Goal: Task Accomplishment & Management: Complete application form

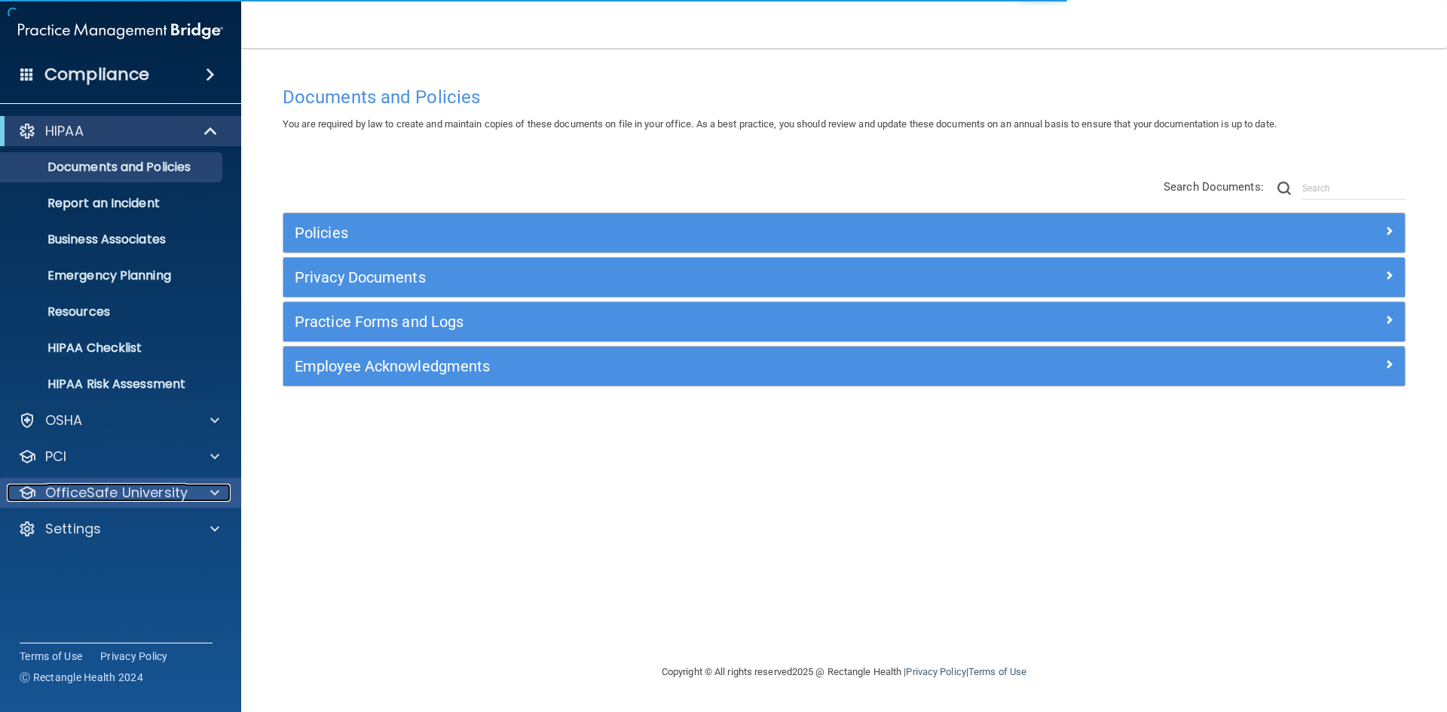
click at [187, 487] on div "OfficeSafe University" at bounding box center [100, 493] width 187 height 18
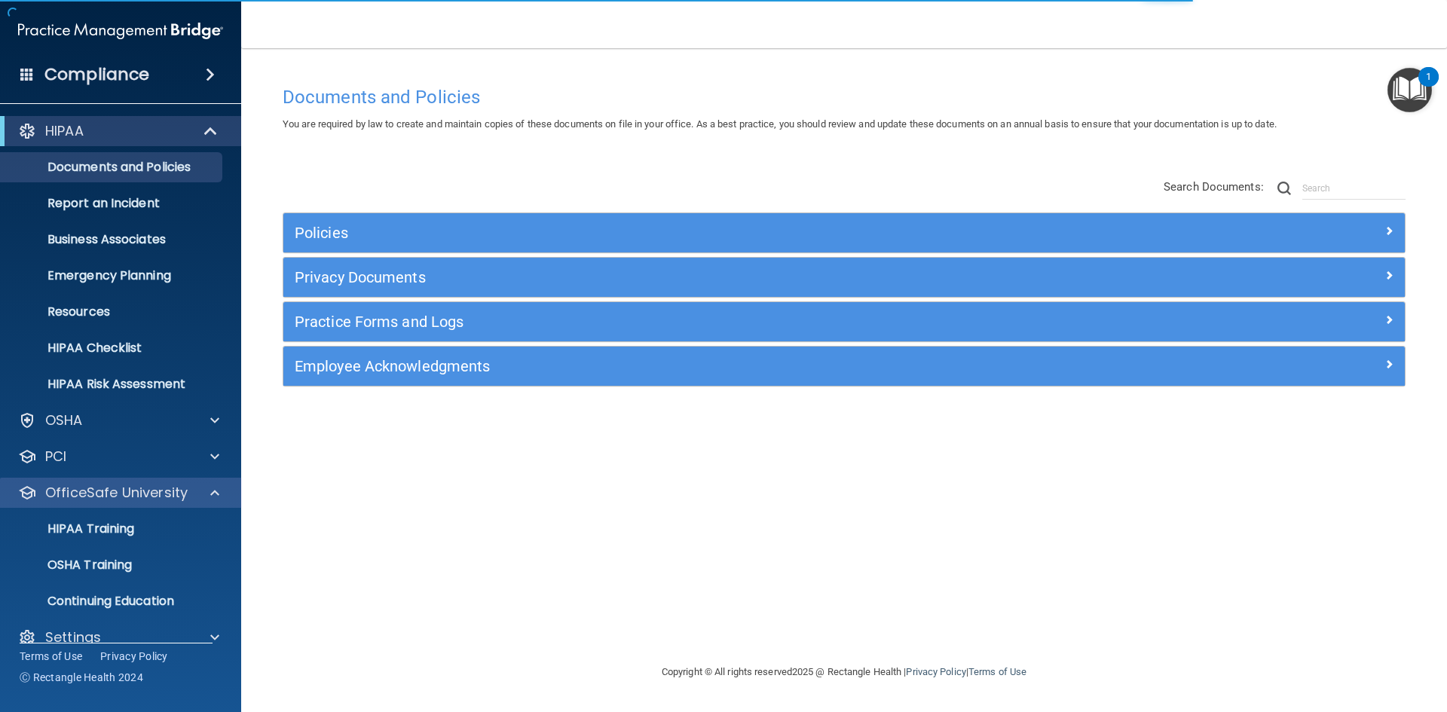
click at [214, 484] on div "OfficeSafe University" at bounding box center [121, 493] width 242 height 30
click at [213, 492] on span at bounding box center [214, 493] width 9 height 18
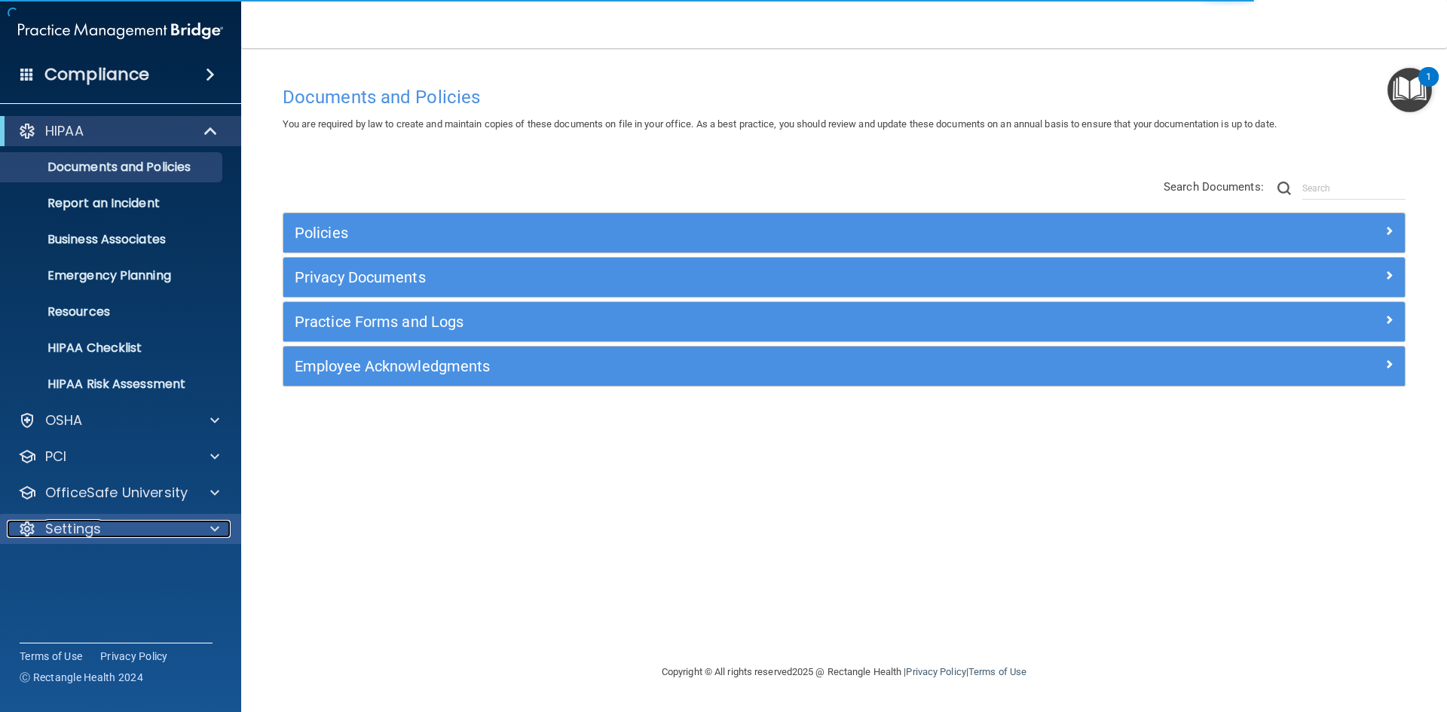
click at [206, 529] on div at bounding box center [213, 529] width 38 height 18
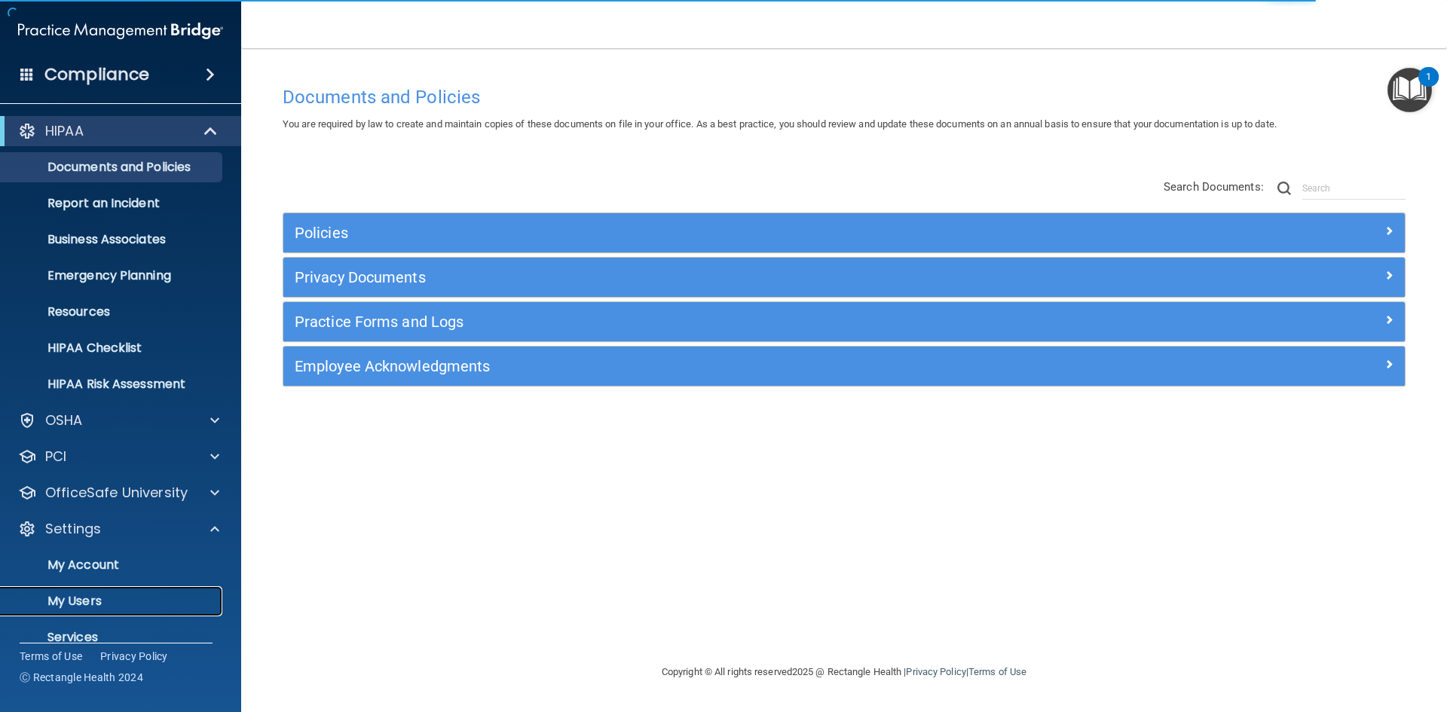
click at [93, 603] on p "My Users" at bounding box center [113, 601] width 206 height 15
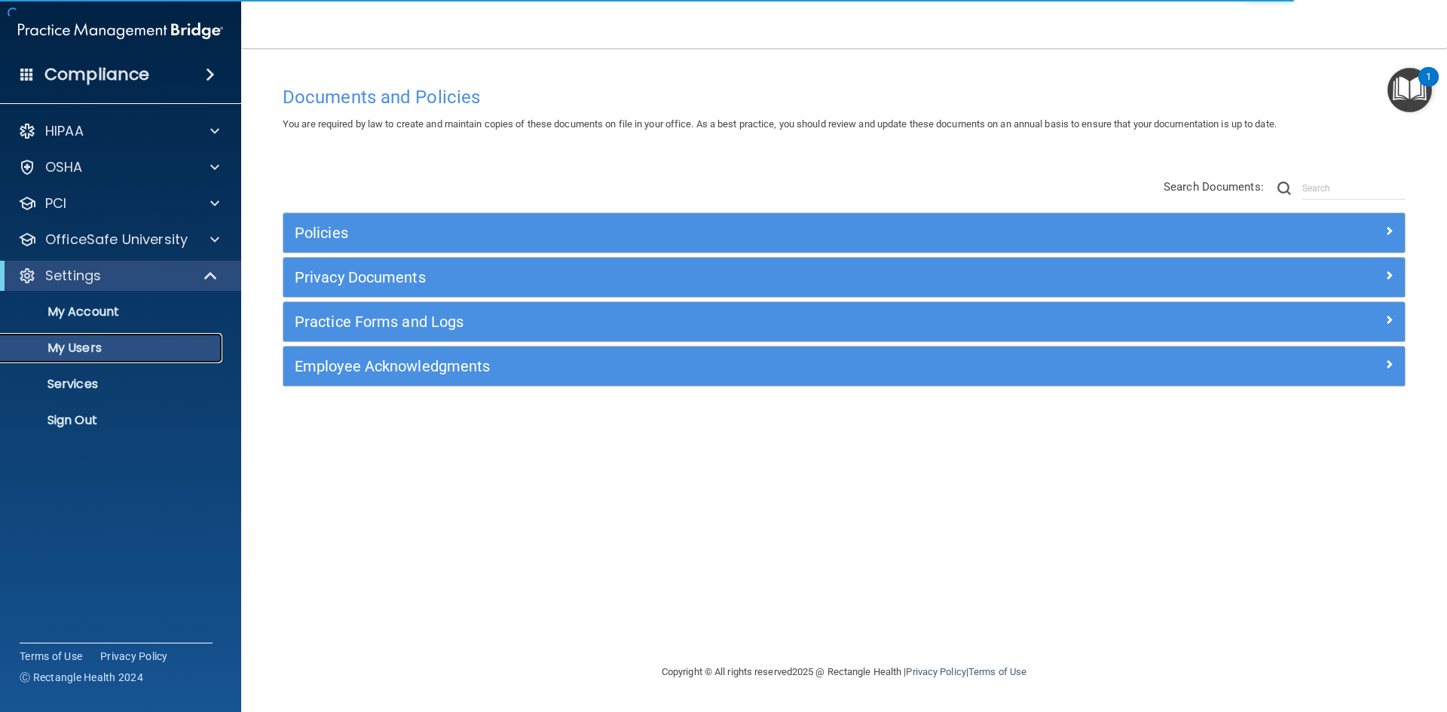
select select "20"
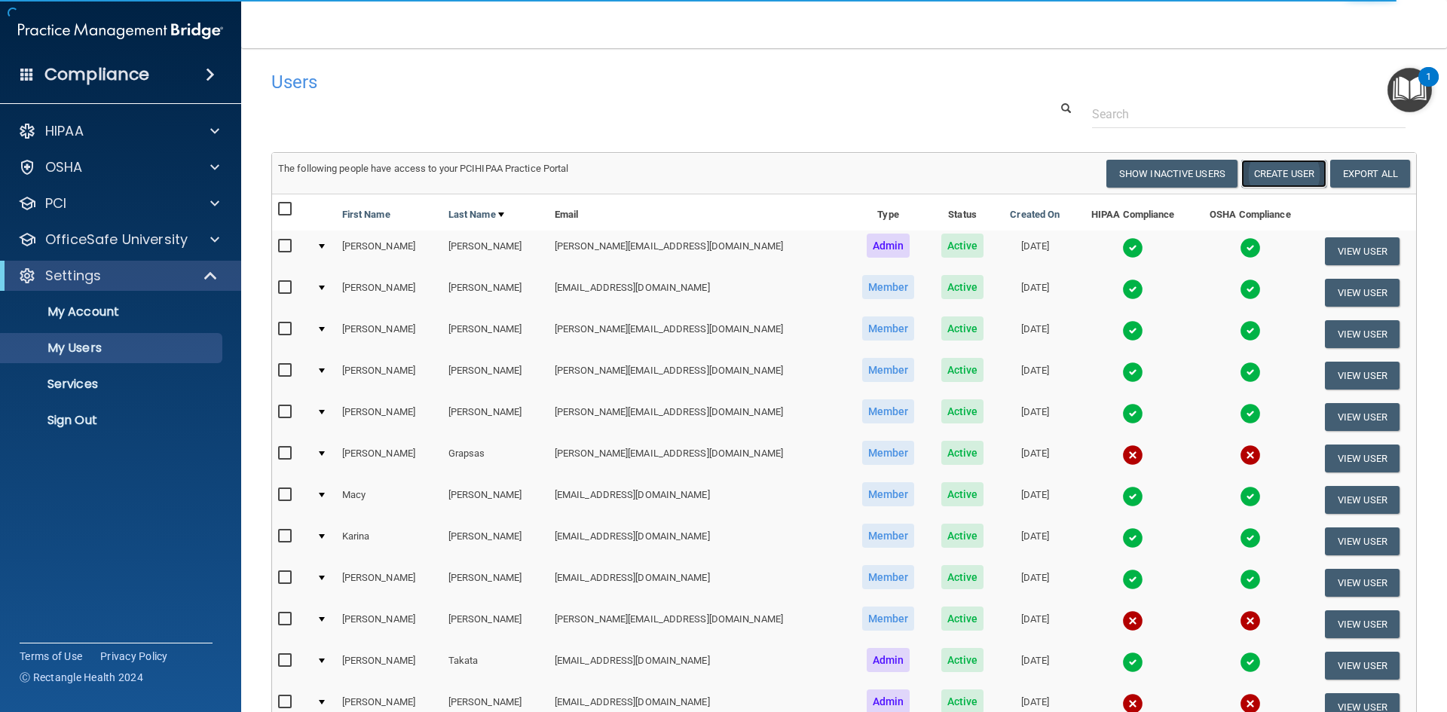
click at [1275, 176] on button "Create User" at bounding box center [1283, 174] width 85 height 28
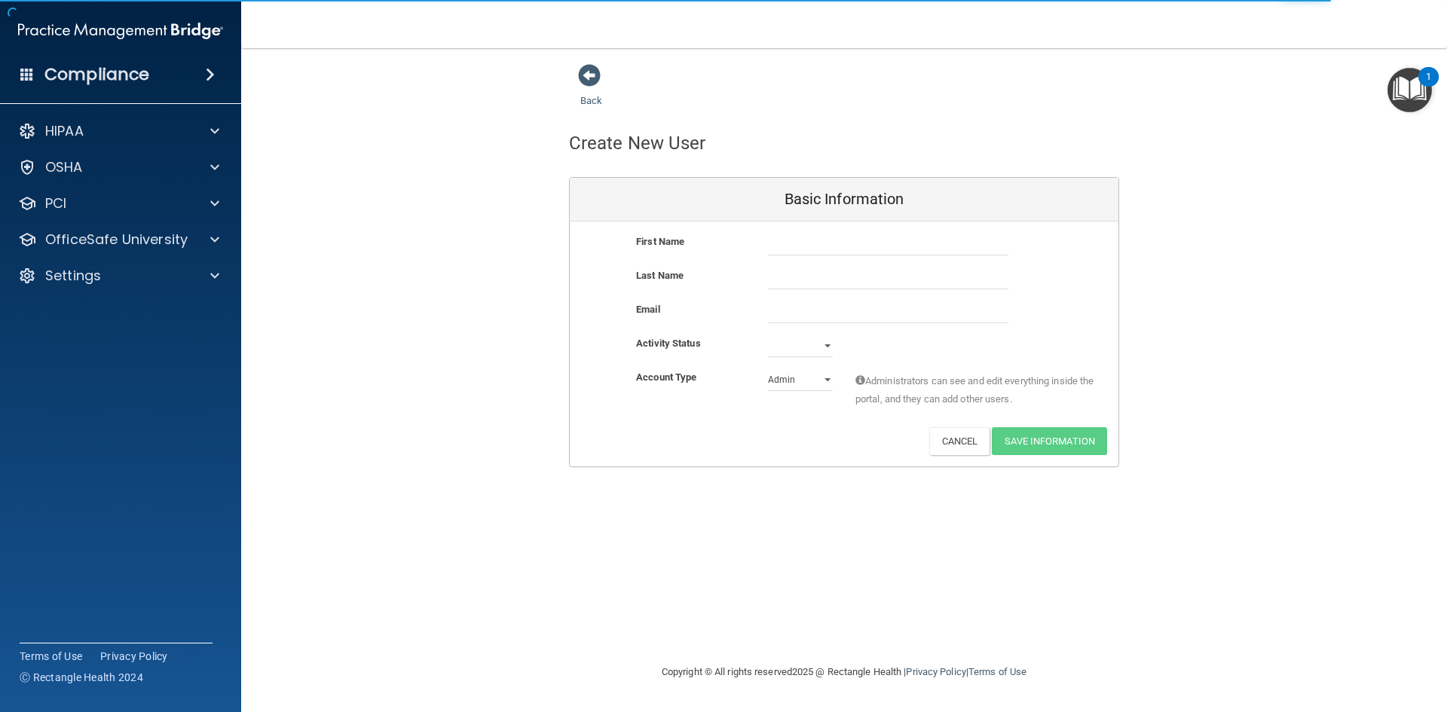
click at [811, 256] on div "First Name" at bounding box center [844, 250] width 548 height 34
click at [814, 250] on input "text" at bounding box center [888, 244] width 240 height 23
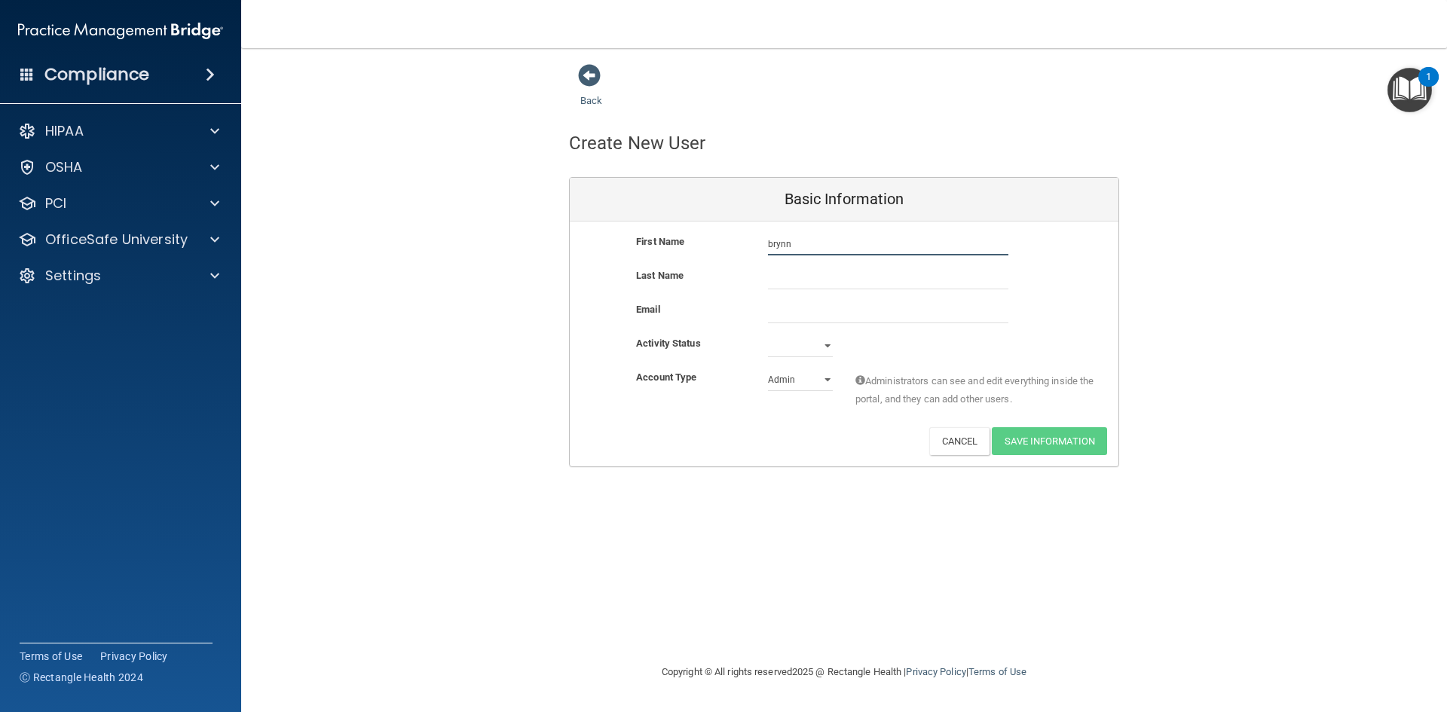
click at [814, 250] on input "brynn" at bounding box center [888, 244] width 240 height 23
type input "b"
click at [814, 250] on input "[PERSON_NAME]" at bounding box center [888, 244] width 240 height 23
type input "[PERSON_NAME]"
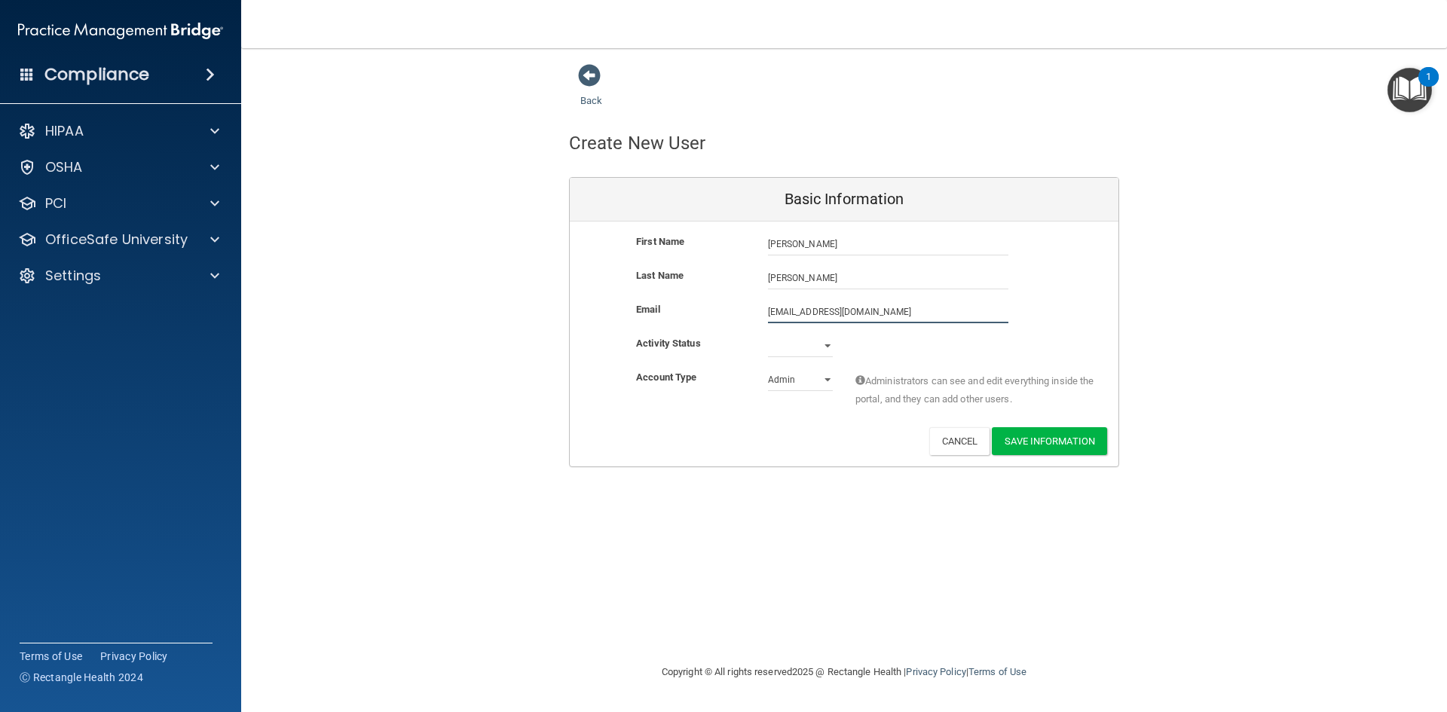
type input "[EMAIL_ADDRESS][DOMAIN_NAME]"
click at [781, 338] on select "Active Inactive" at bounding box center [800, 346] width 65 height 23
select select "active"
click at [768, 335] on select "Active Inactive" at bounding box center [800, 346] width 65 height 23
click at [784, 379] on select "Admin Member" at bounding box center [800, 379] width 65 height 23
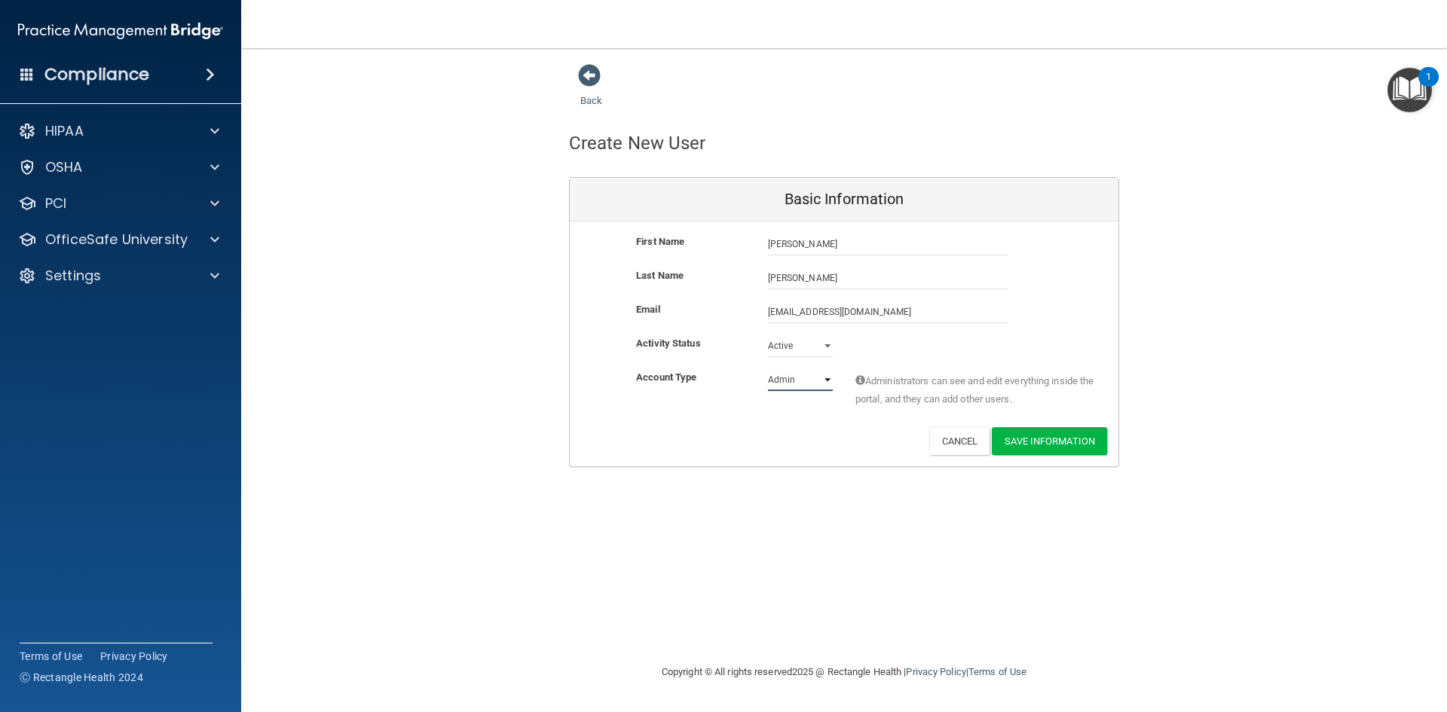
select select "practice_member"
click at [768, 368] on select "Admin Member" at bounding box center [800, 379] width 65 height 23
click at [1062, 445] on button "Save Information" at bounding box center [1049, 441] width 115 height 28
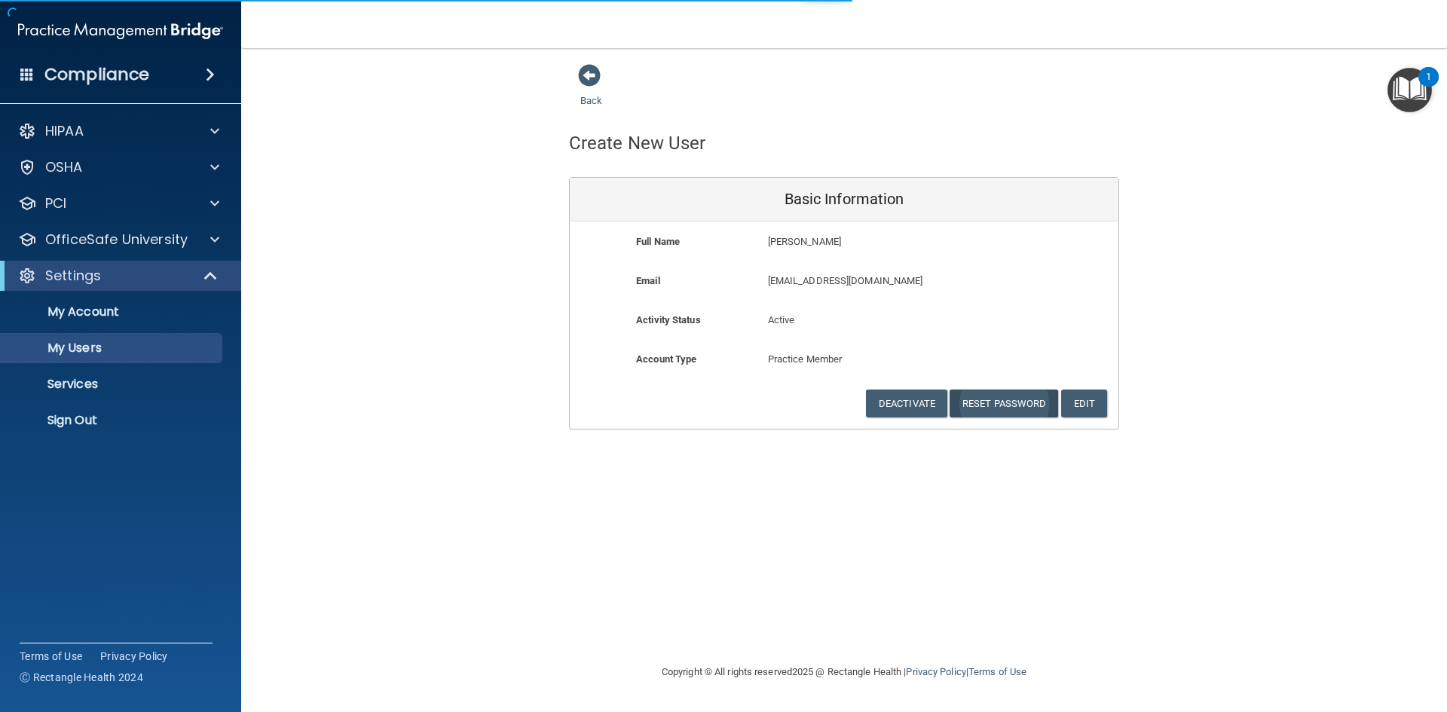
select select "20"
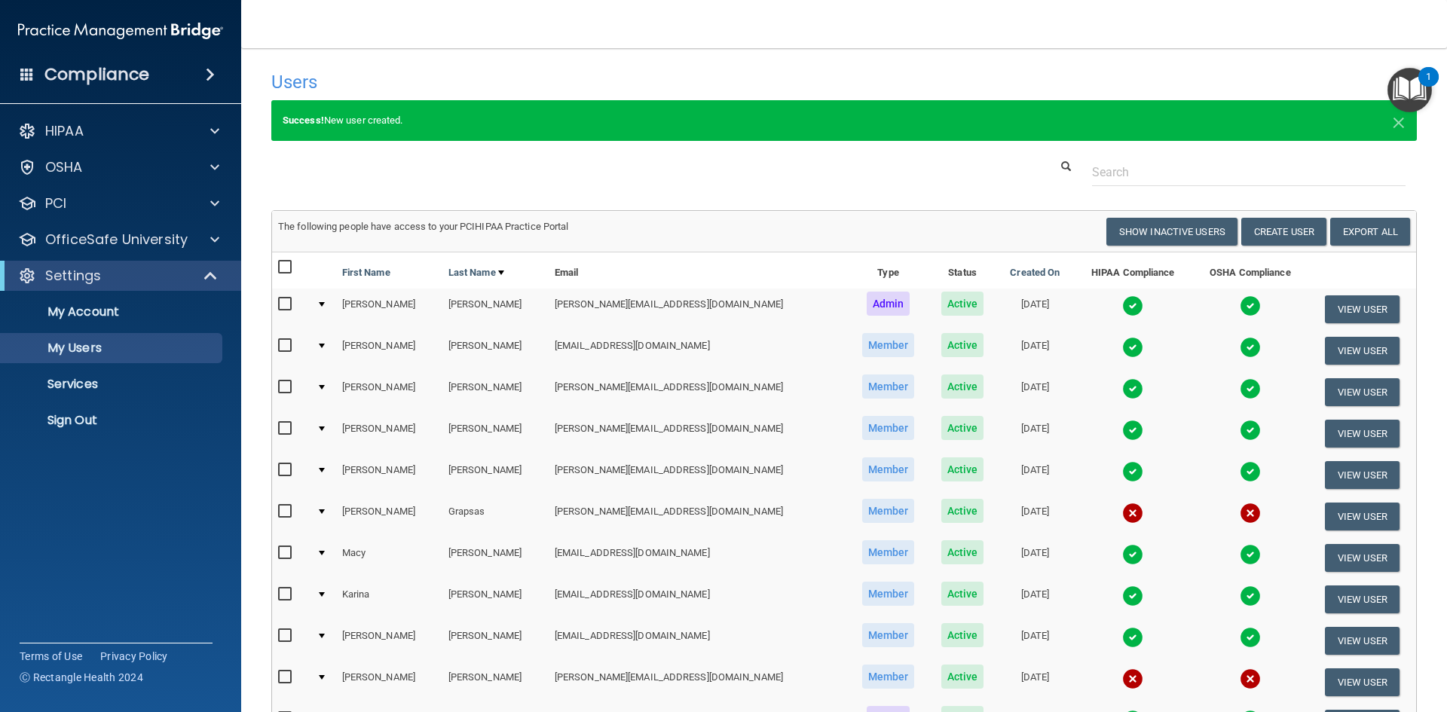
scroll to position [303, 0]
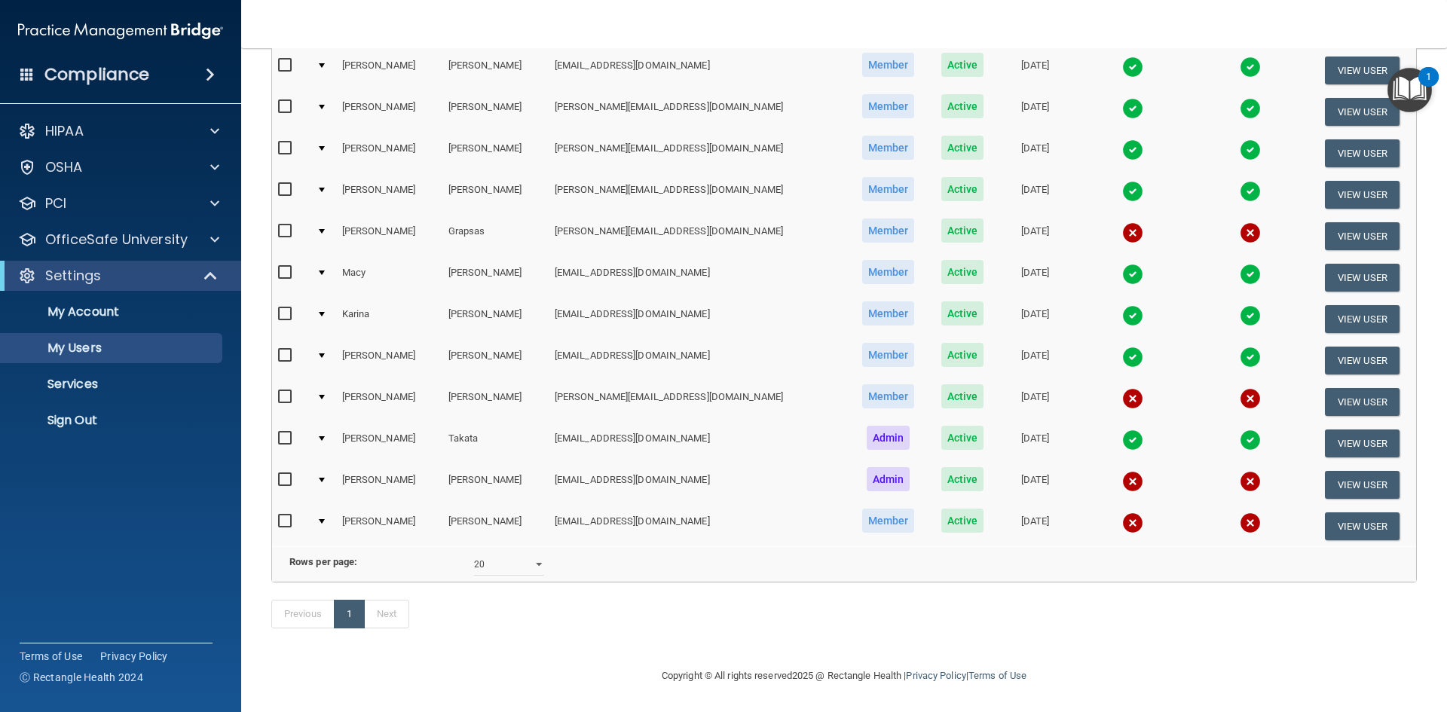
click at [325, 519] on div at bounding box center [322, 521] width 6 height 5
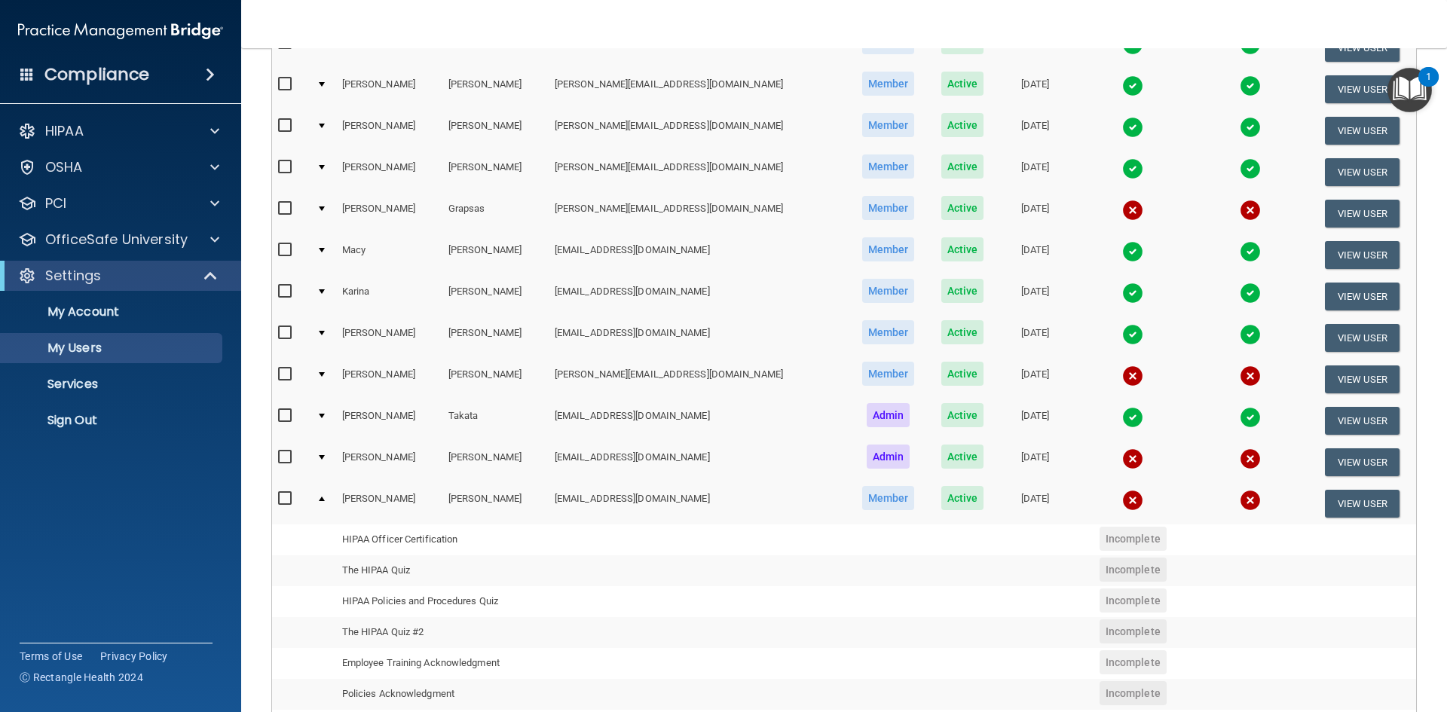
scroll to position [581, 0]
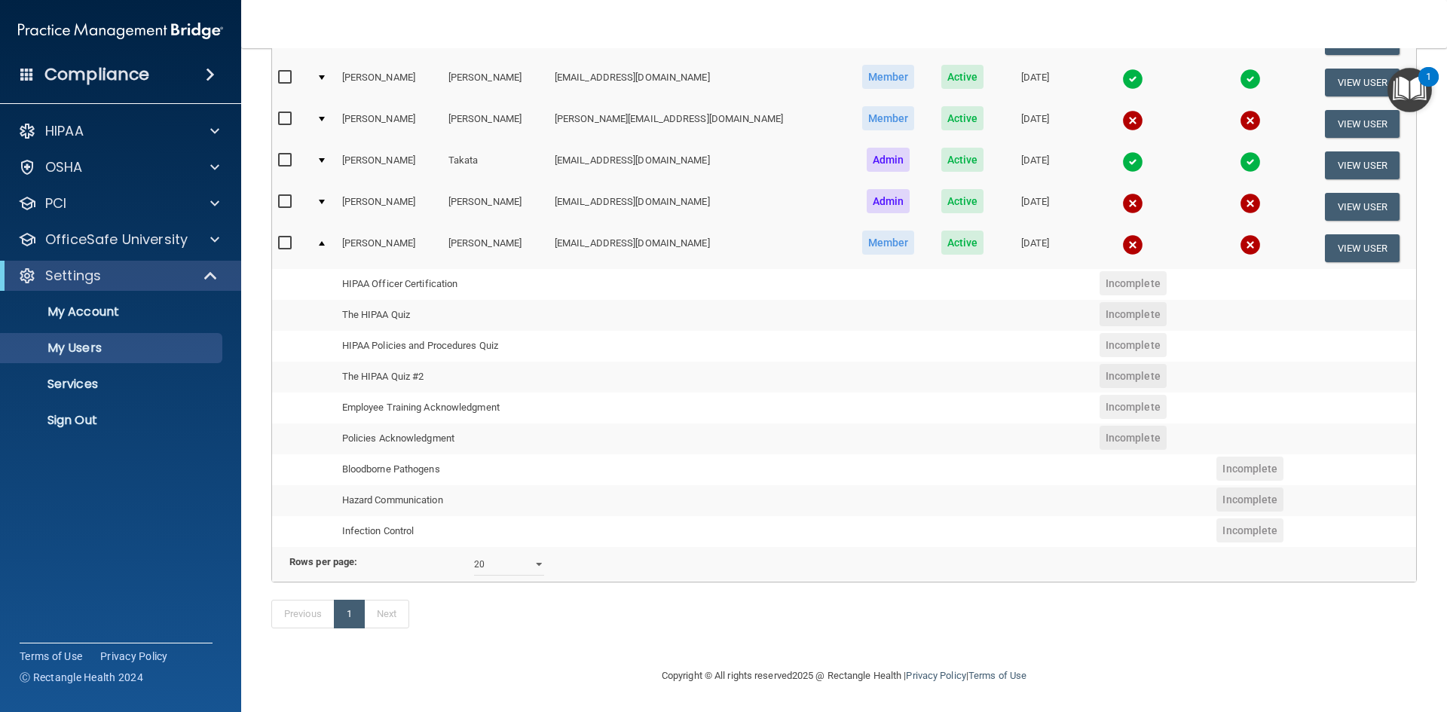
click at [325, 241] on div at bounding box center [322, 243] width 6 height 5
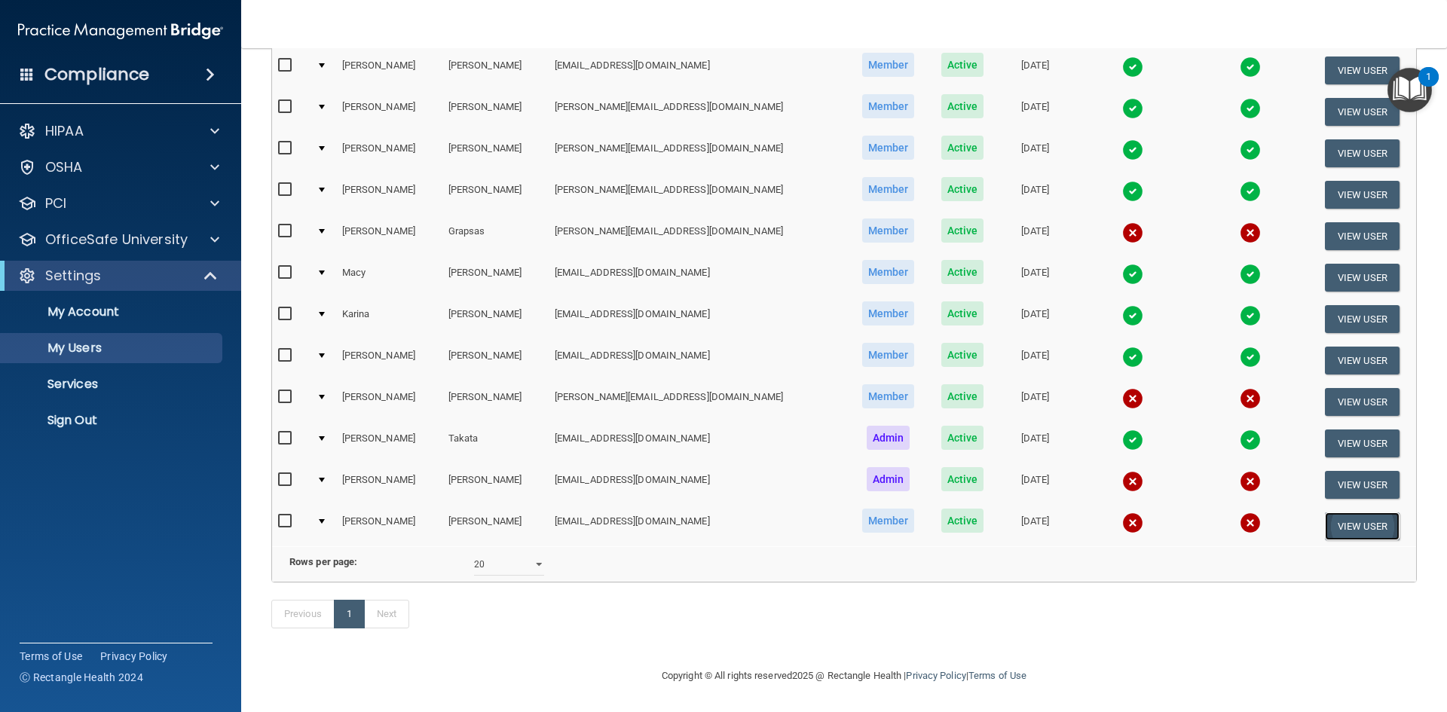
click at [1330, 512] on button "View User" at bounding box center [1362, 526] width 75 height 28
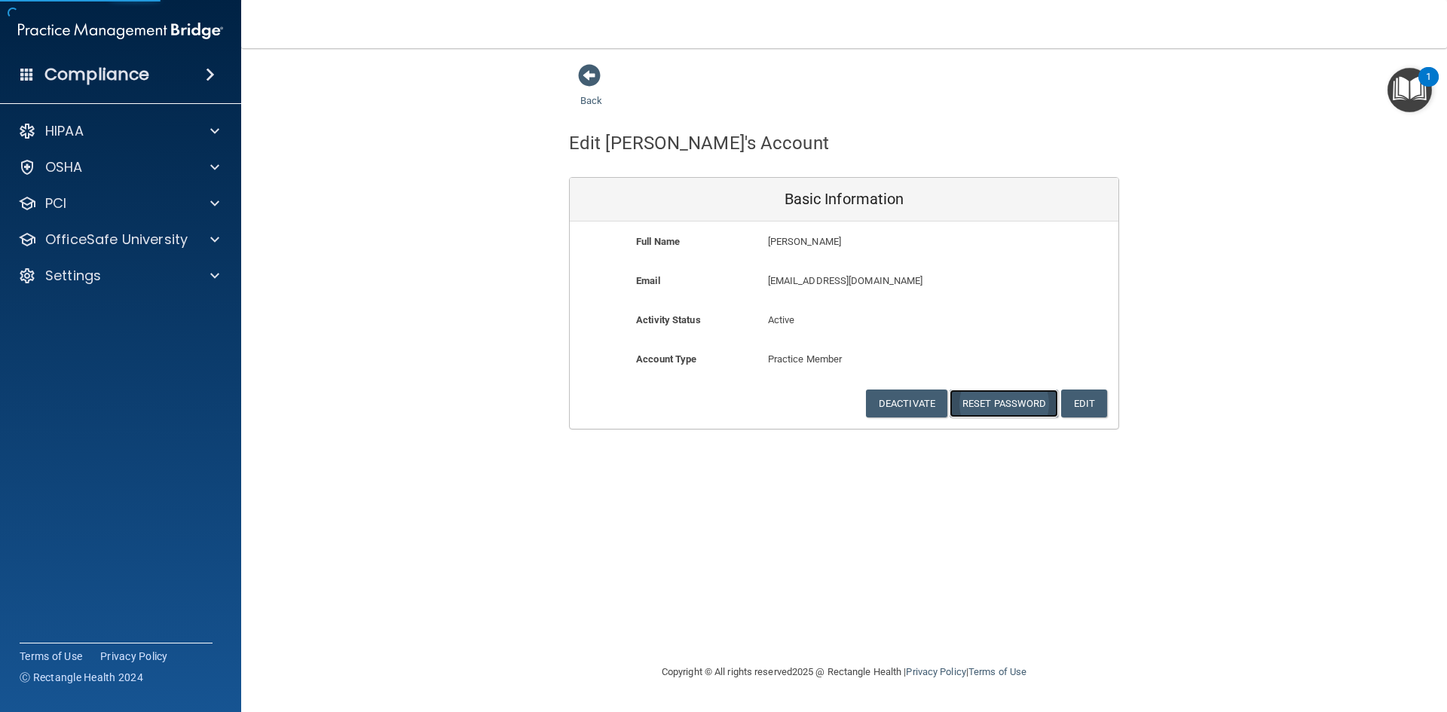
click at [986, 413] on button "Reset Password" at bounding box center [1003, 404] width 108 height 28
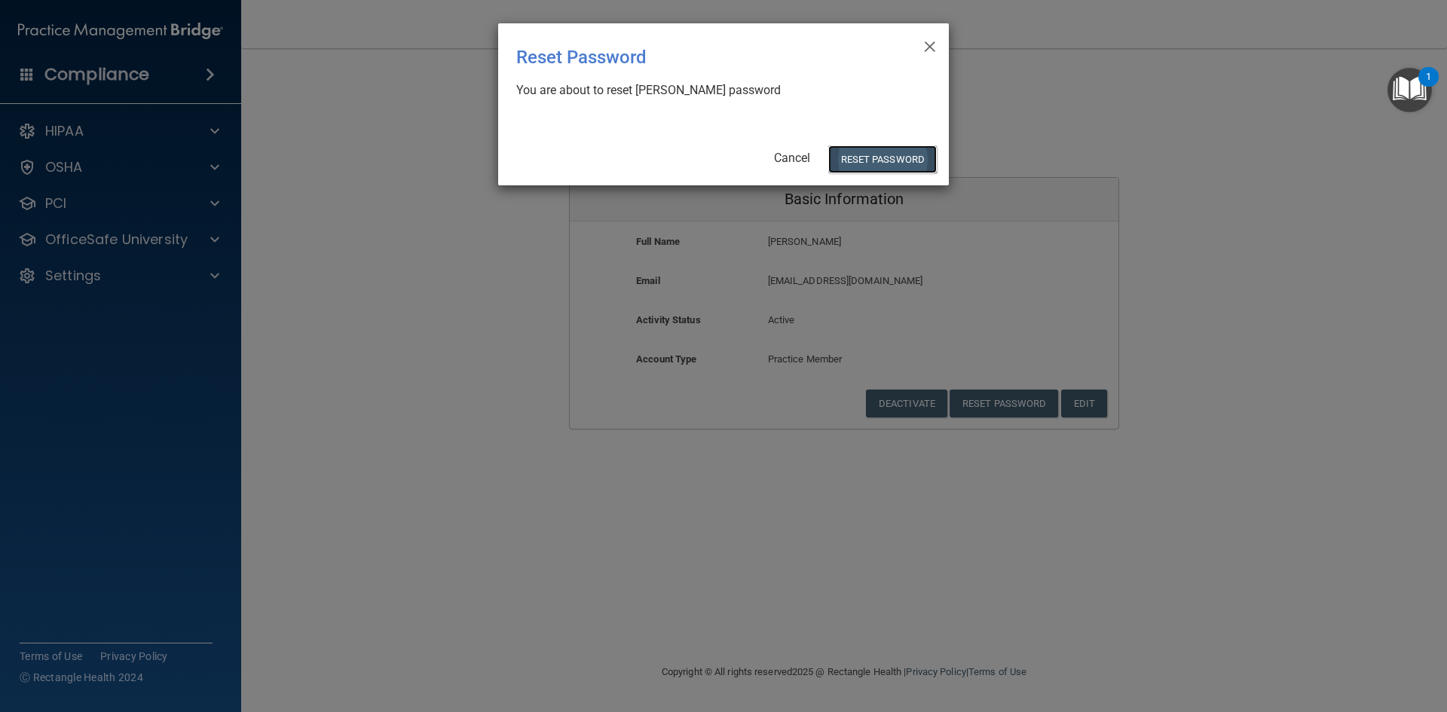
click at [880, 160] on button "Reset Password" at bounding box center [882, 159] width 108 height 28
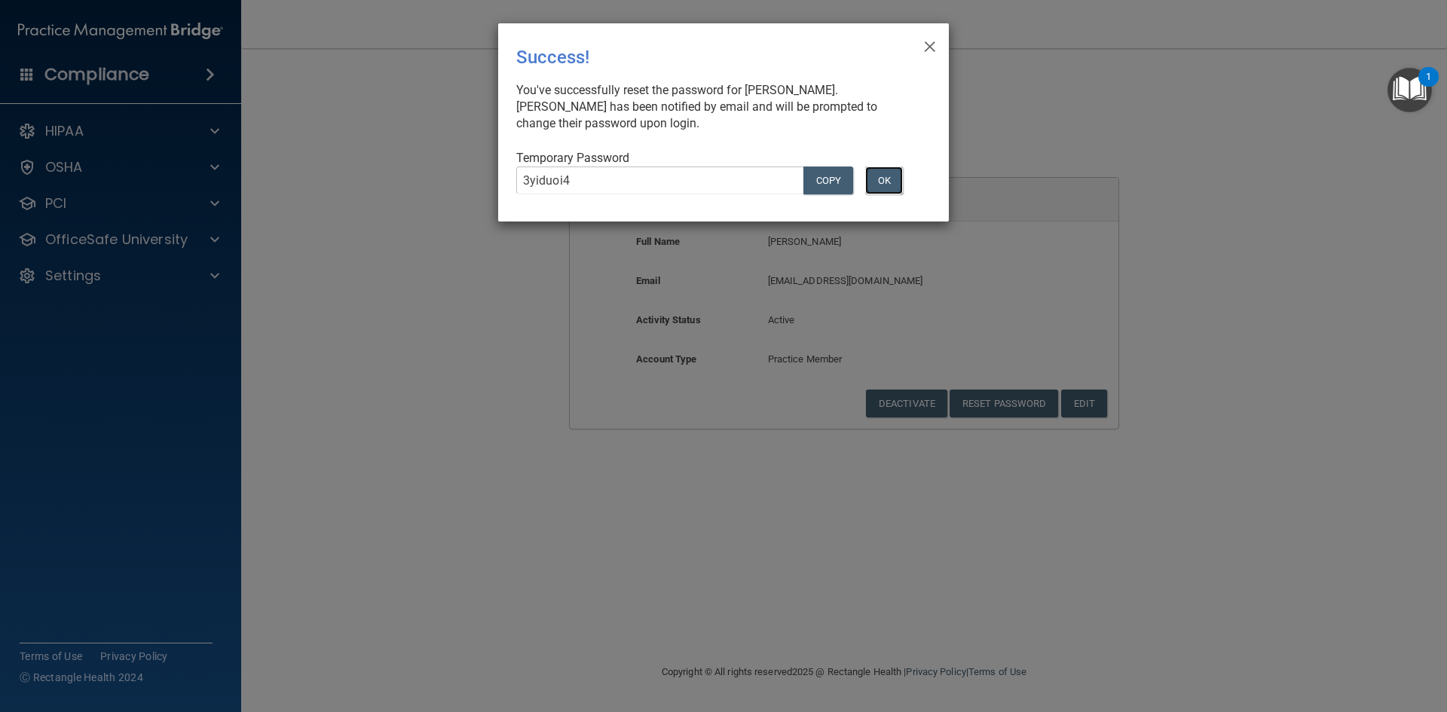
click at [879, 179] on button "OK" at bounding box center [884, 181] width 38 height 28
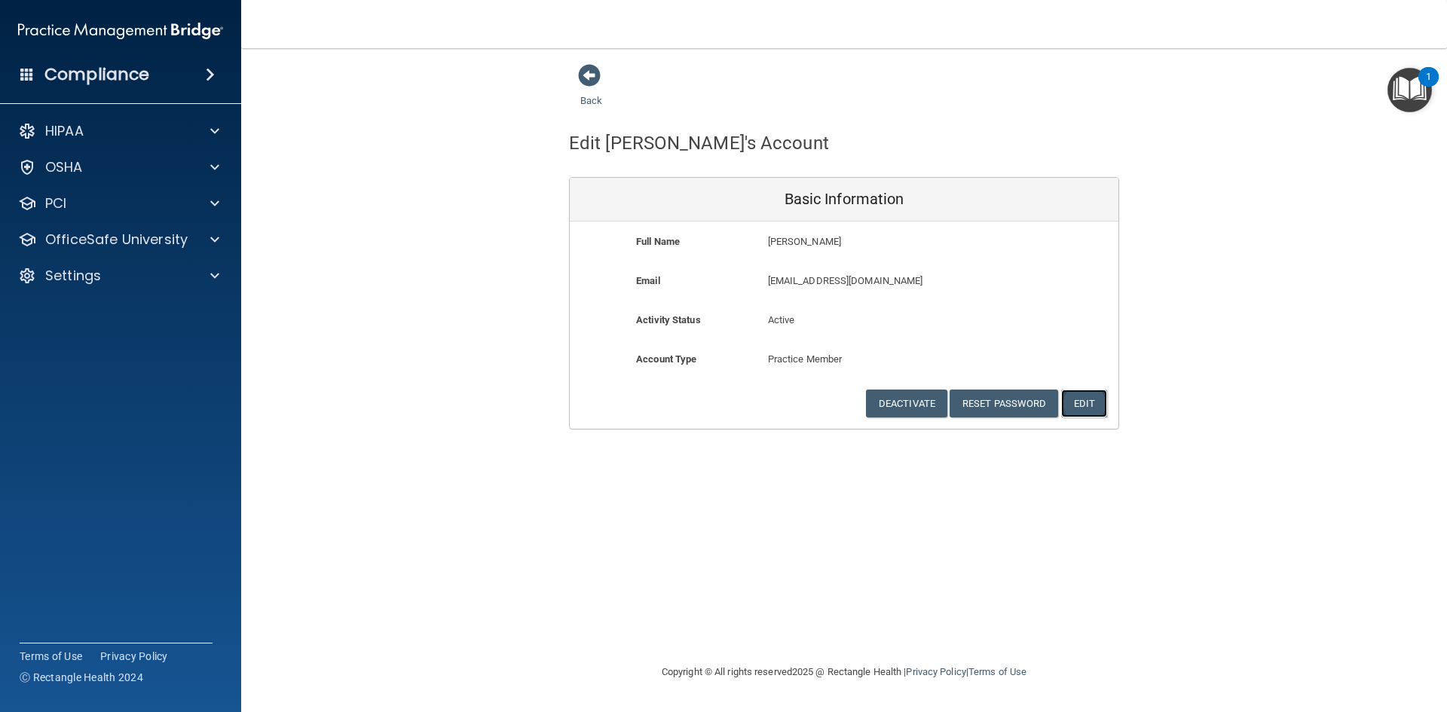
click at [1086, 406] on button "Edit" at bounding box center [1084, 404] width 46 height 28
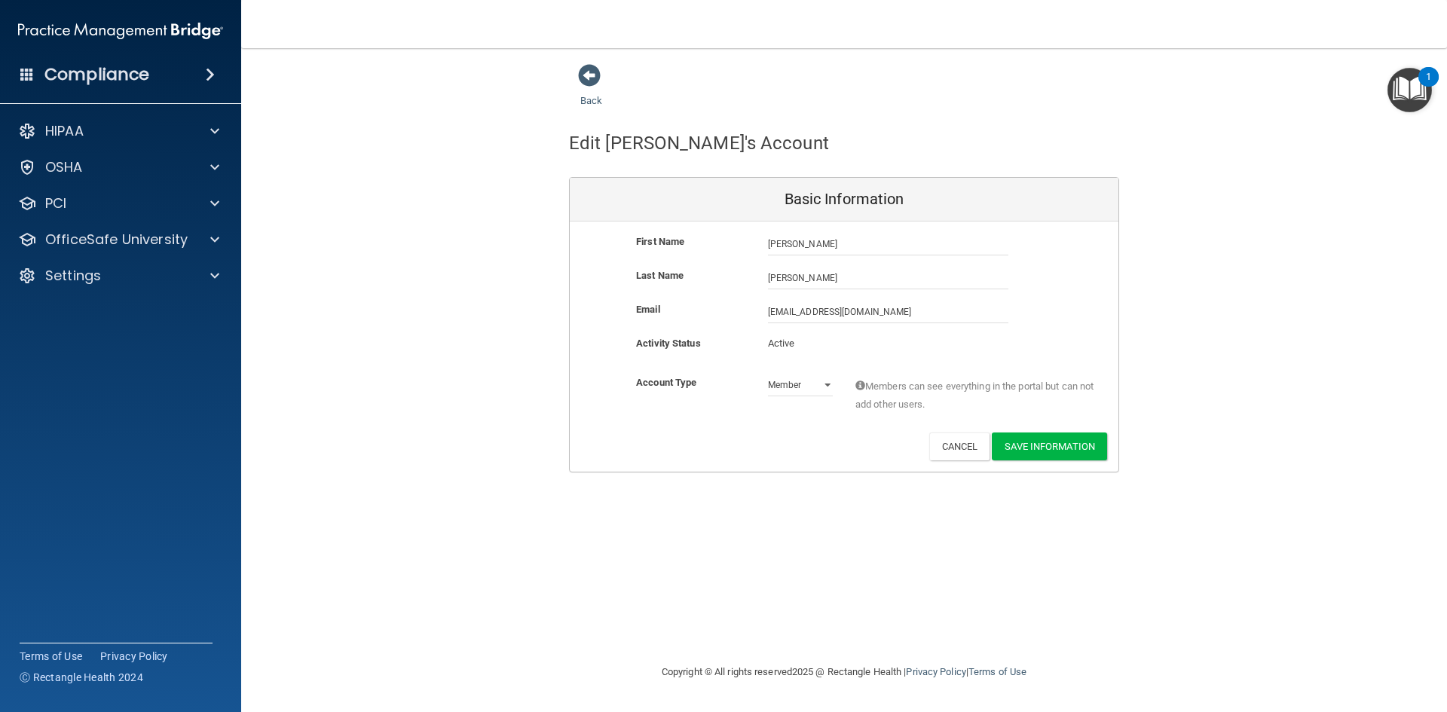
drag, startPoint x: 1065, startPoint y: 509, endPoint x: 1061, endPoint y: 479, distance: 30.4
click at [1065, 508] on div "Back Edit [PERSON_NAME]'s Account Basic Information First Name [PERSON_NAME] [P…" at bounding box center [843, 355] width 1145 height 585
click at [1053, 451] on button "Save Information" at bounding box center [1049, 446] width 115 height 28
